Goal: Task Accomplishment & Management: Use online tool/utility

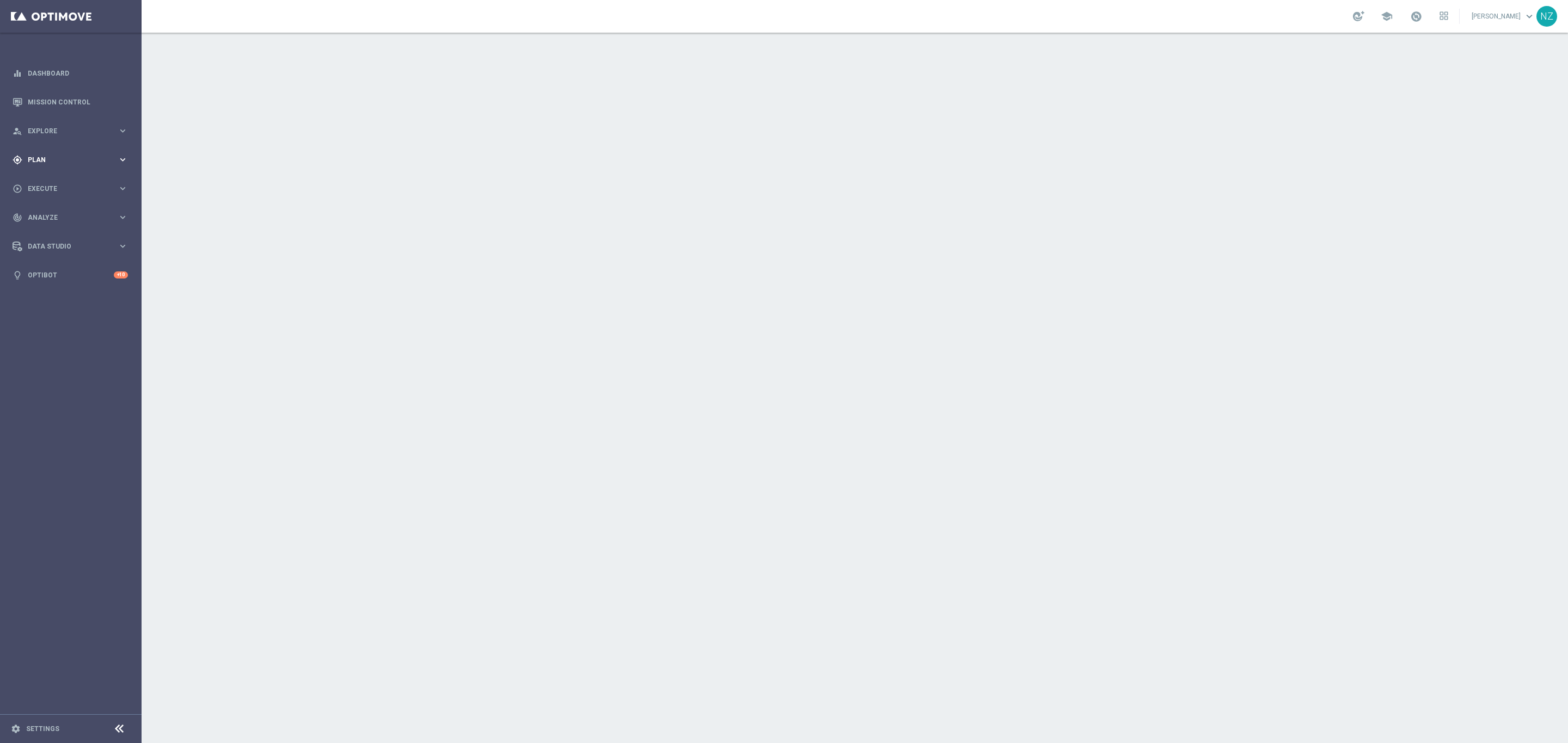
click at [47, 157] on span "Plan" at bounding box center [73, 160] width 90 height 7
click at [59, 183] on link "Target Groups" at bounding box center [71, 182] width 85 height 9
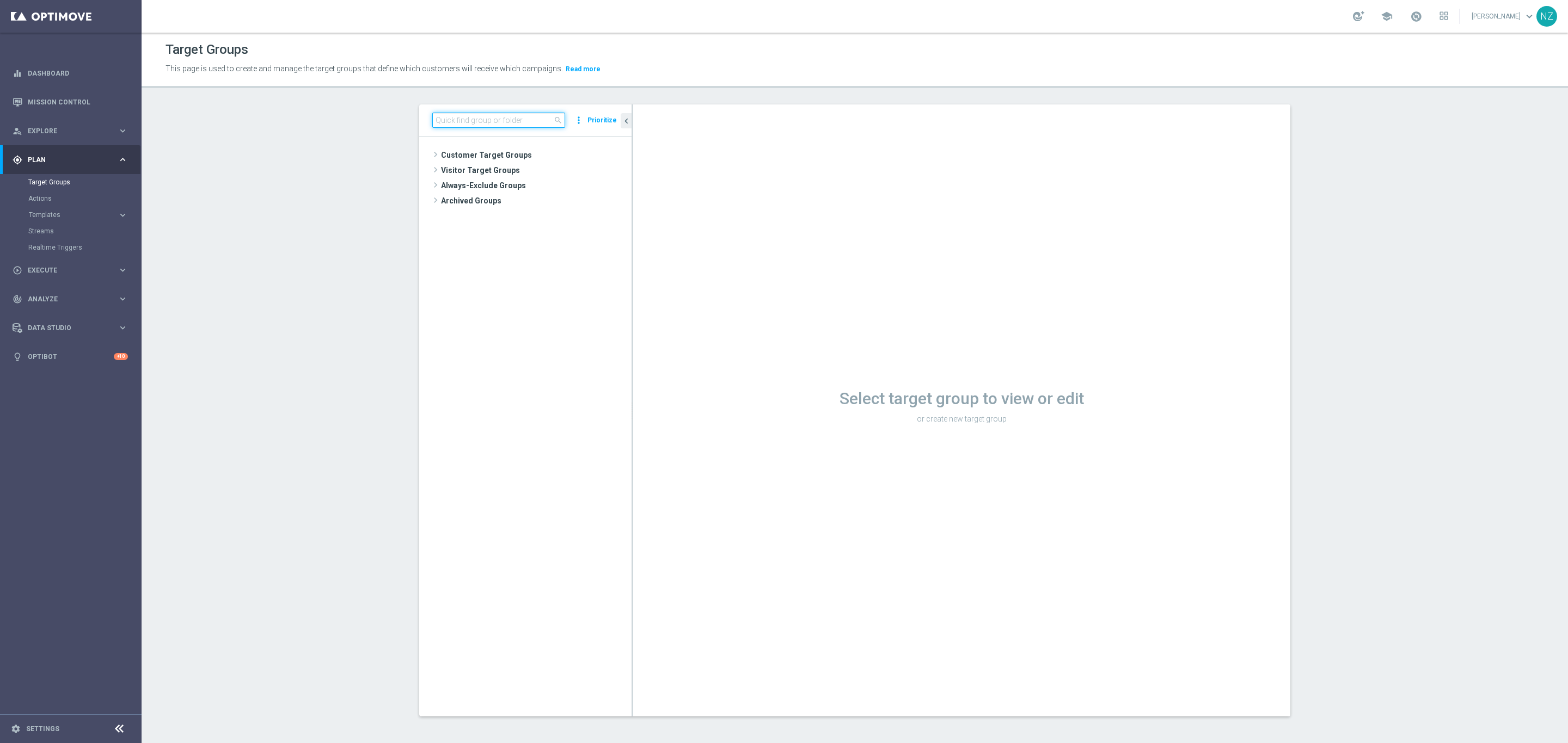
click at [467, 124] on input at bounding box center [499, 120] width 133 height 15
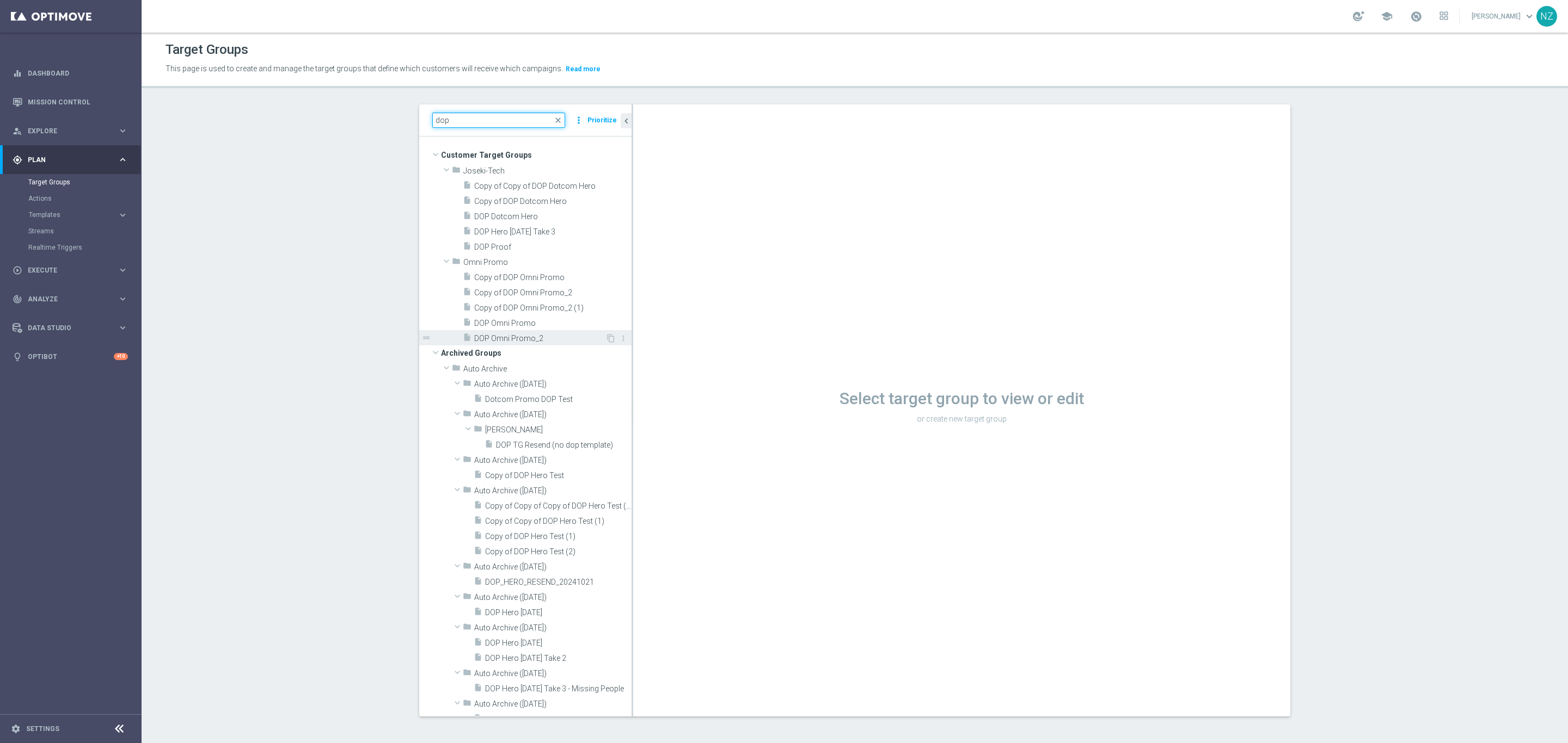
type input "dop"
click at [529, 339] on span "DOP Omni Promo_2" at bounding box center [539, 339] width 131 height 9
